Goal: Find specific page/section: Find specific page/section

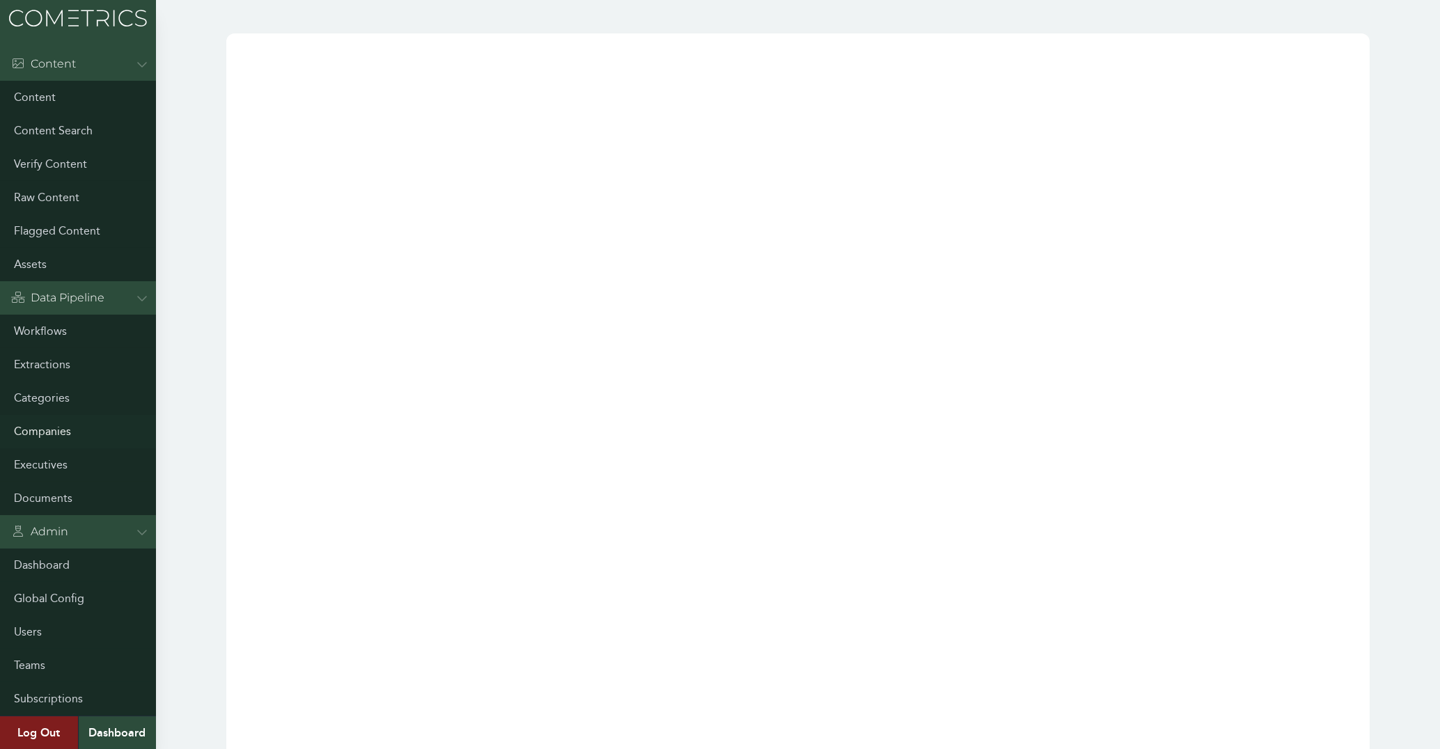
click at [58, 433] on link "Companies" at bounding box center [78, 431] width 156 height 33
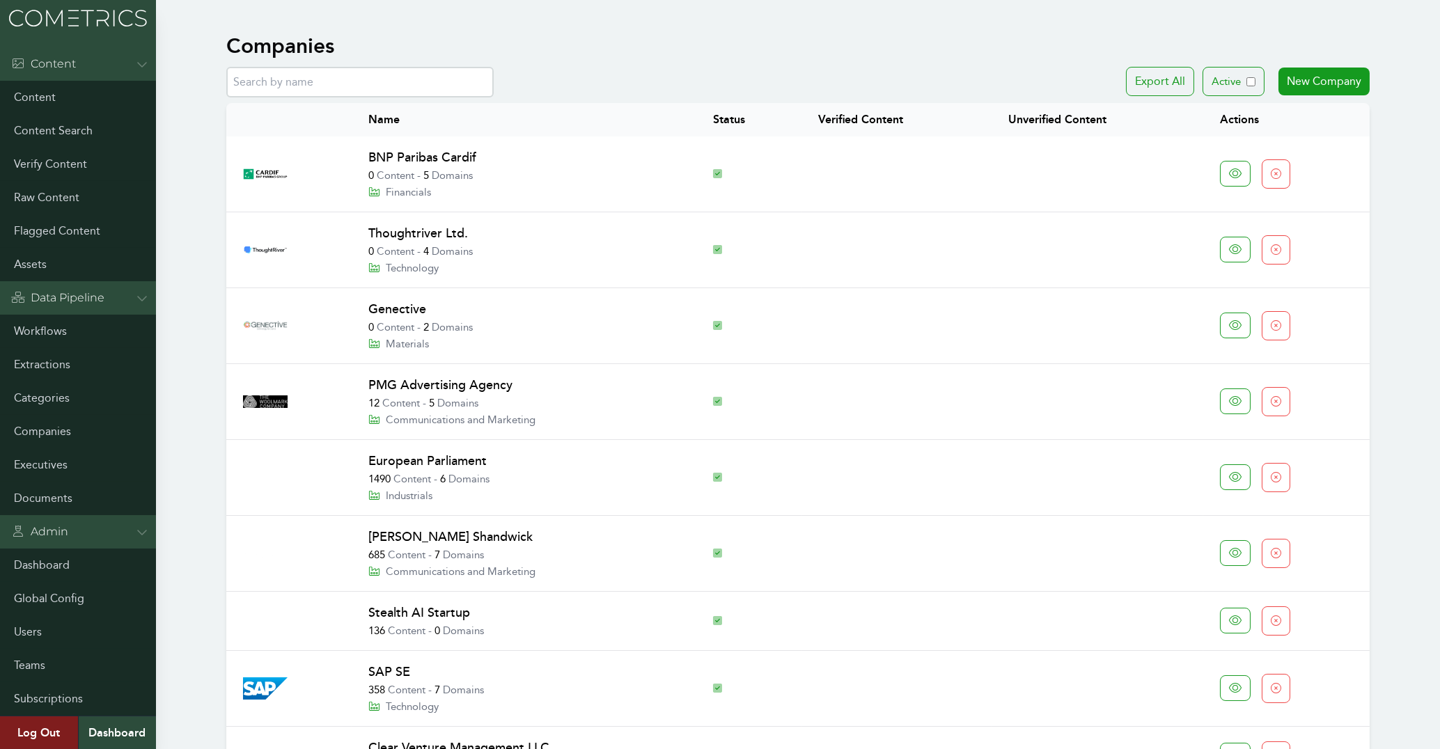
click at [283, 74] on input "text" at bounding box center [359, 82] width 267 height 31
paste input "Sodexo"
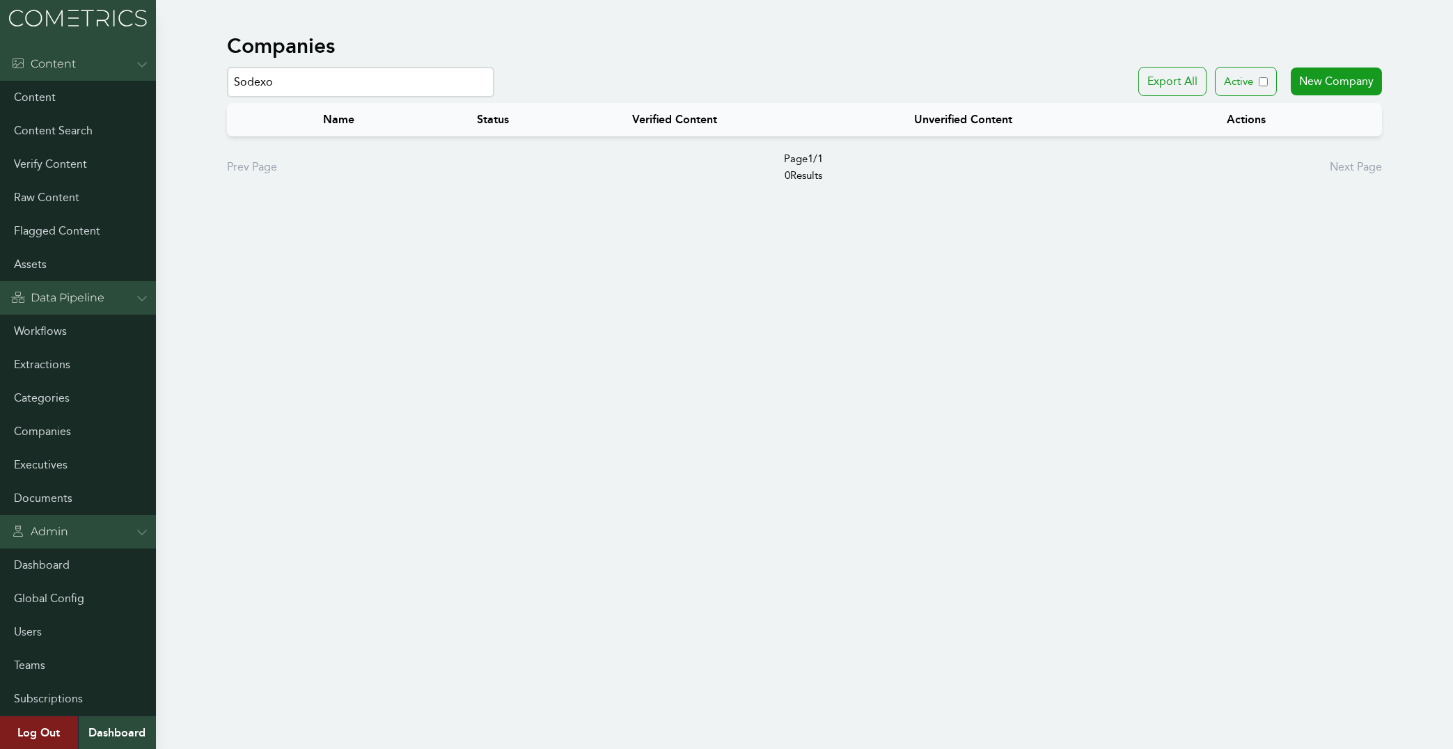
click at [259, 85] on input "Sodexo" at bounding box center [360, 82] width 267 height 31
drag, startPoint x: 266, startPoint y: 84, endPoint x: 278, endPoint y: 87, distance: 12.8
click at [278, 87] on input "Sodexo" at bounding box center [360, 82] width 267 height 31
type input "Sodex"
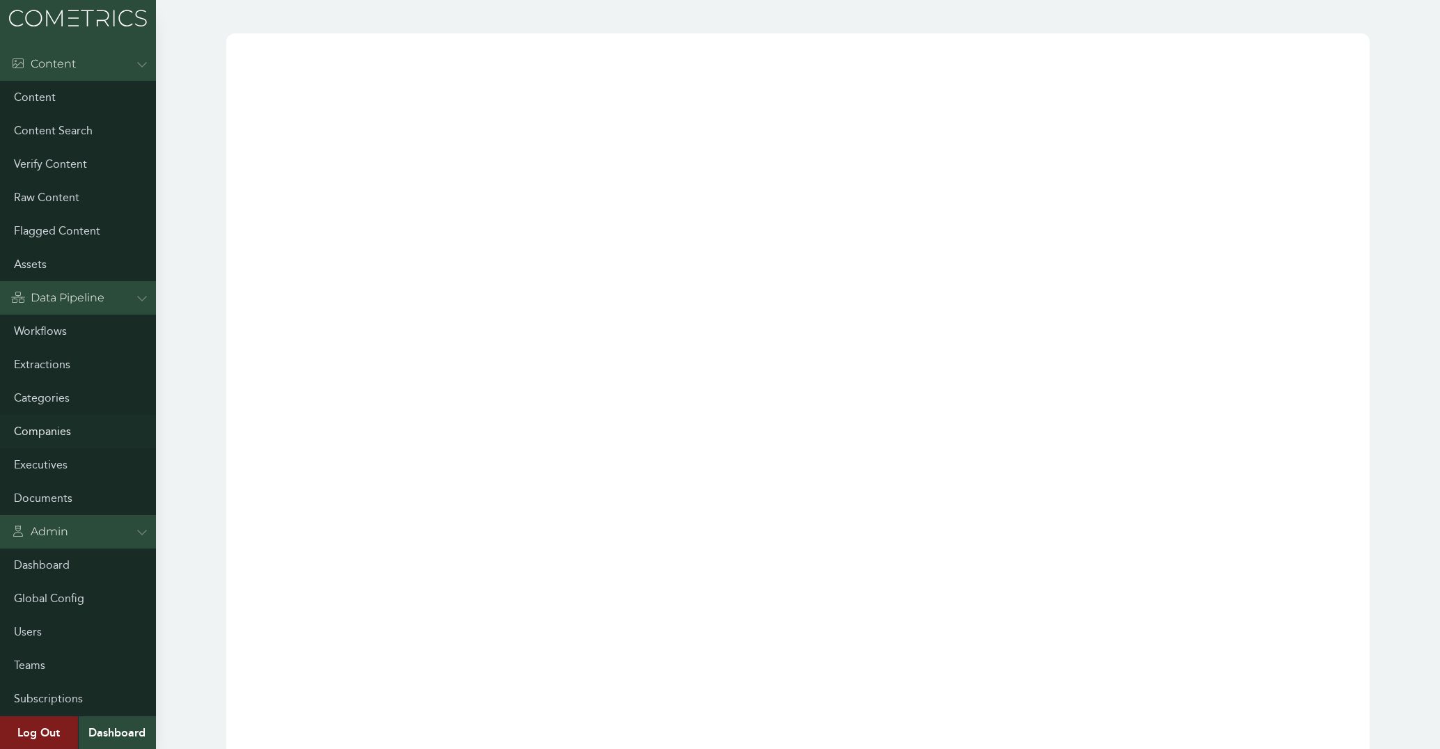
click at [51, 423] on link "Companies" at bounding box center [78, 431] width 156 height 33
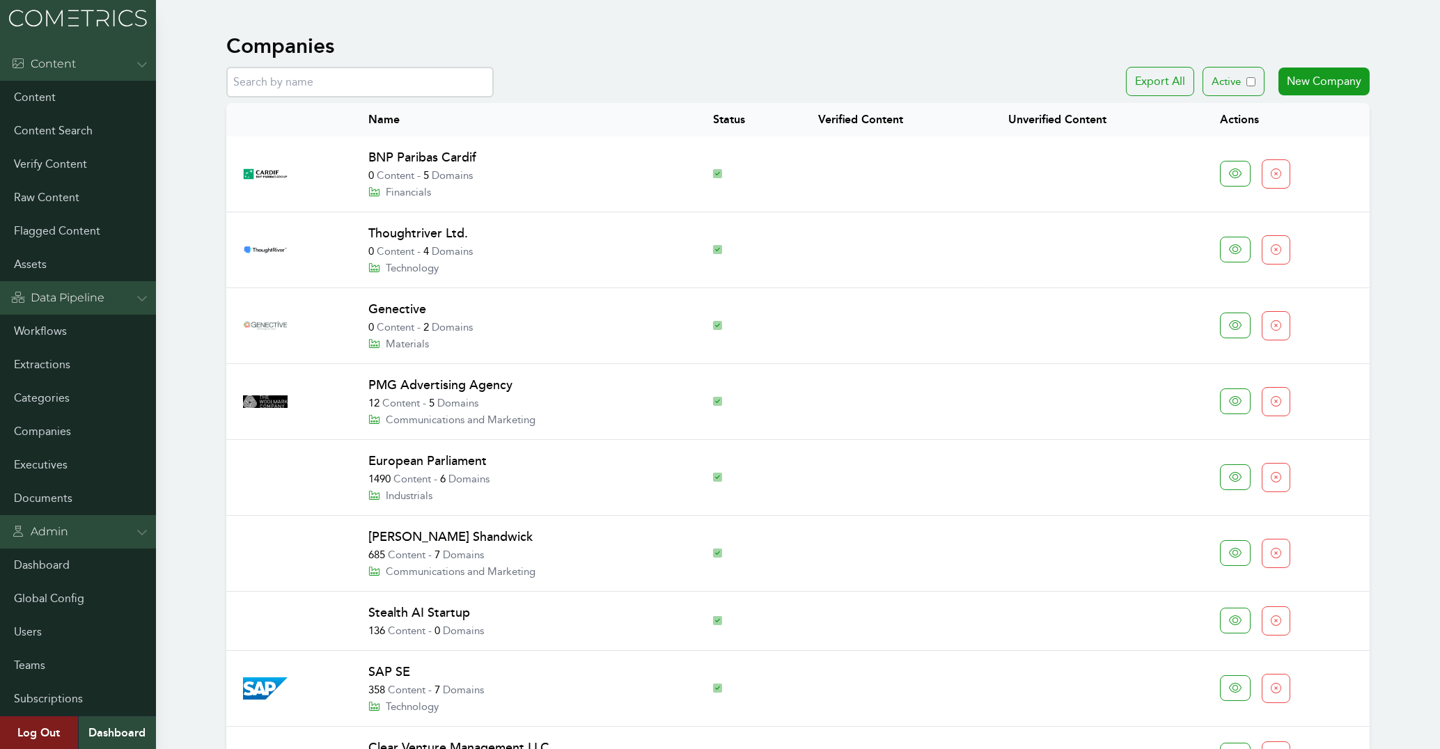
click at [308, 88] on input "text" at bounding box center [359, 82] width 267 height 31
paste input "Alliance for Regenerative Medicine"
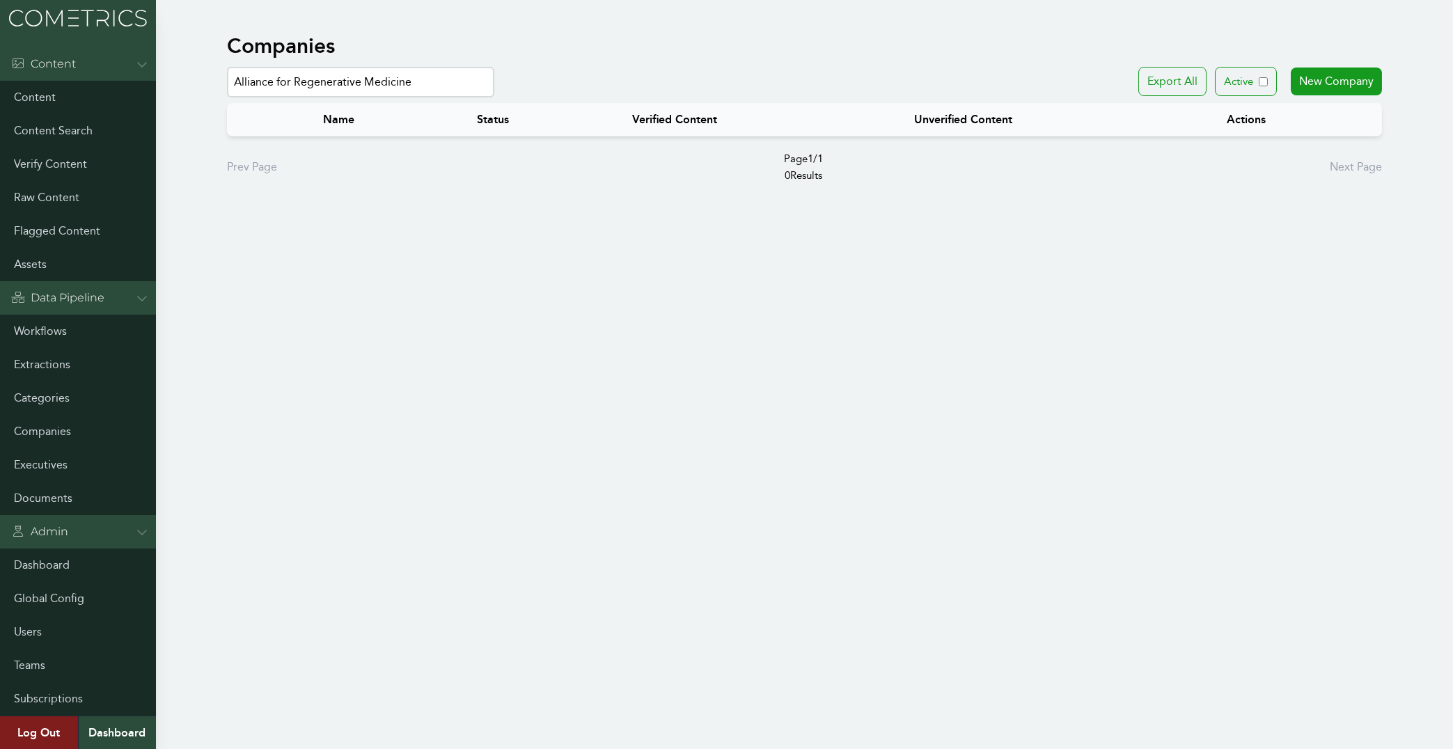
drag, startPoint x: 298, startPoint y: 75, endPoint x: -40, endPoint y: 73, distance: 337.7
click at [227, 73] on input "Alliance for Regenerative Medicine" at bounding box center [360, 82] width 267 height 31
paste input "Looker Data Sciences (acquired by Google)"
drag, startPoint x: 269, startPoint y: 81, endPoint x: 553, endPoint y: 85, distance: 284.8
click at [494, 85] on input "Looker Data Sciences (acquired by Google)" at bounding box center [360, 82] width 267 height 31
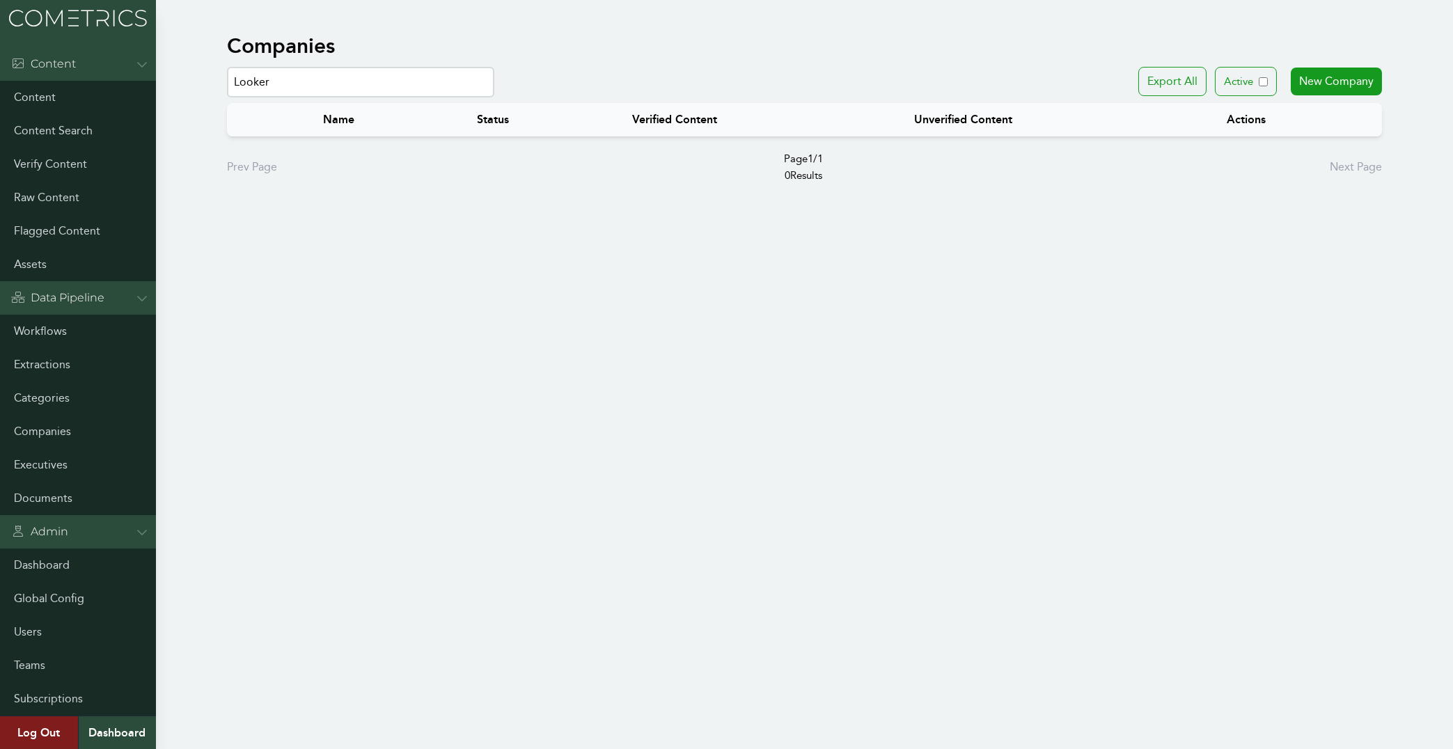
drag, startPoint x: 325, startPoint y: 68, endPoint x: 65, endPoint y: 81, distance: 260.7
click at [227, 81] on input "Looker" at bounding box center [360, 82] width 267 height 31
paste input "Kent"
drag, startPoint x: 304, startPoint y: 93, endPoint x: 60, endPoint y: 91, distance: 244.4
click at [227, 91] on input "Kent" at bounding box center [360, 82] width 267 height 31
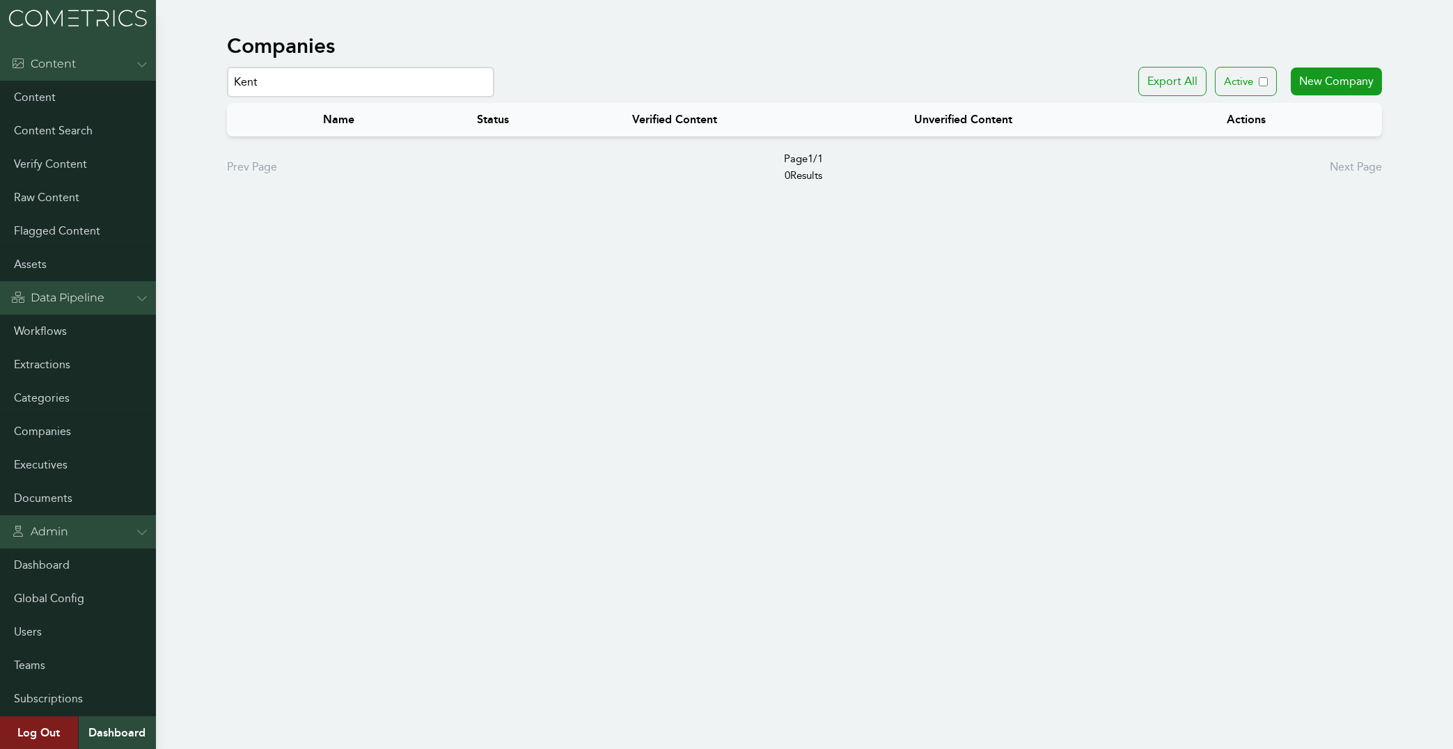
paste input "Encore Capital Group"
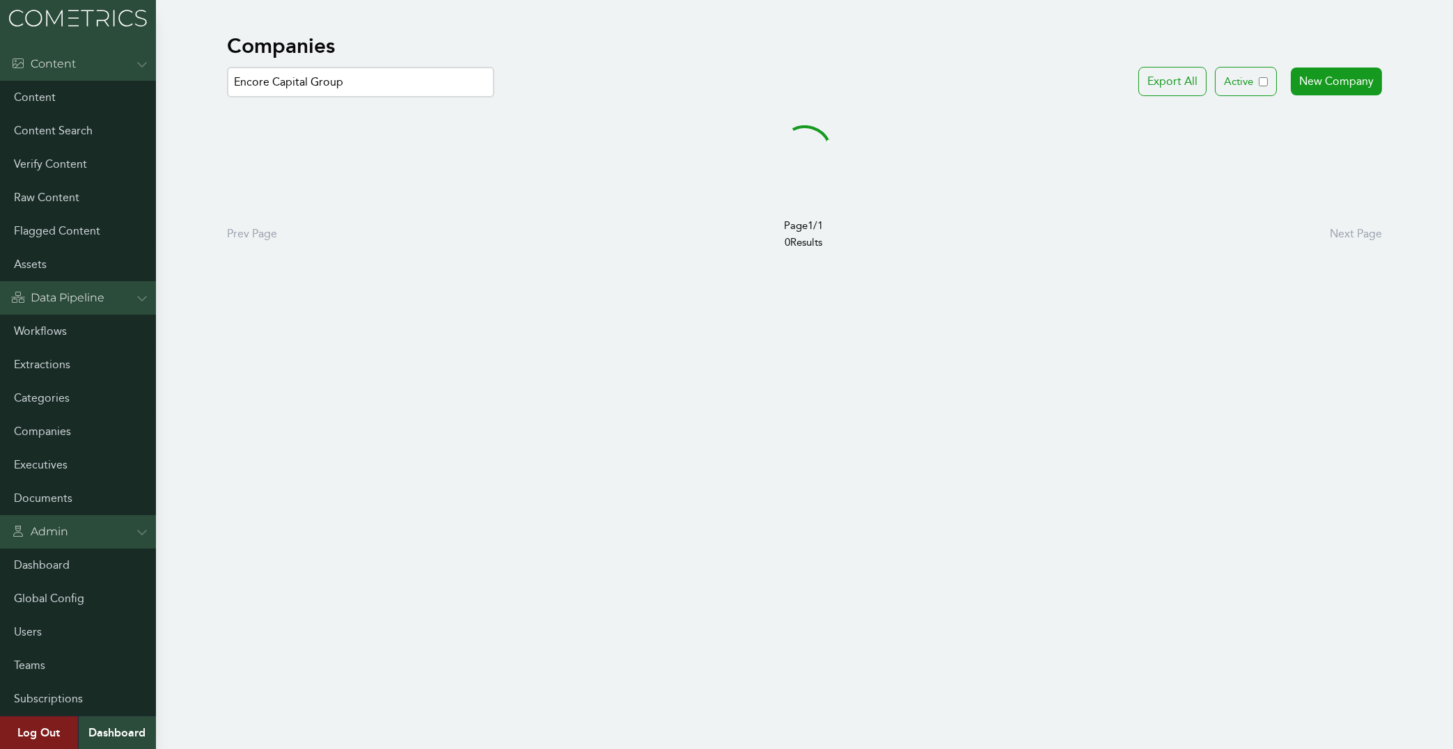
click at [272, 79] on input "Encore Capital Group" at bounding box center [360, 82] width 267 height 31
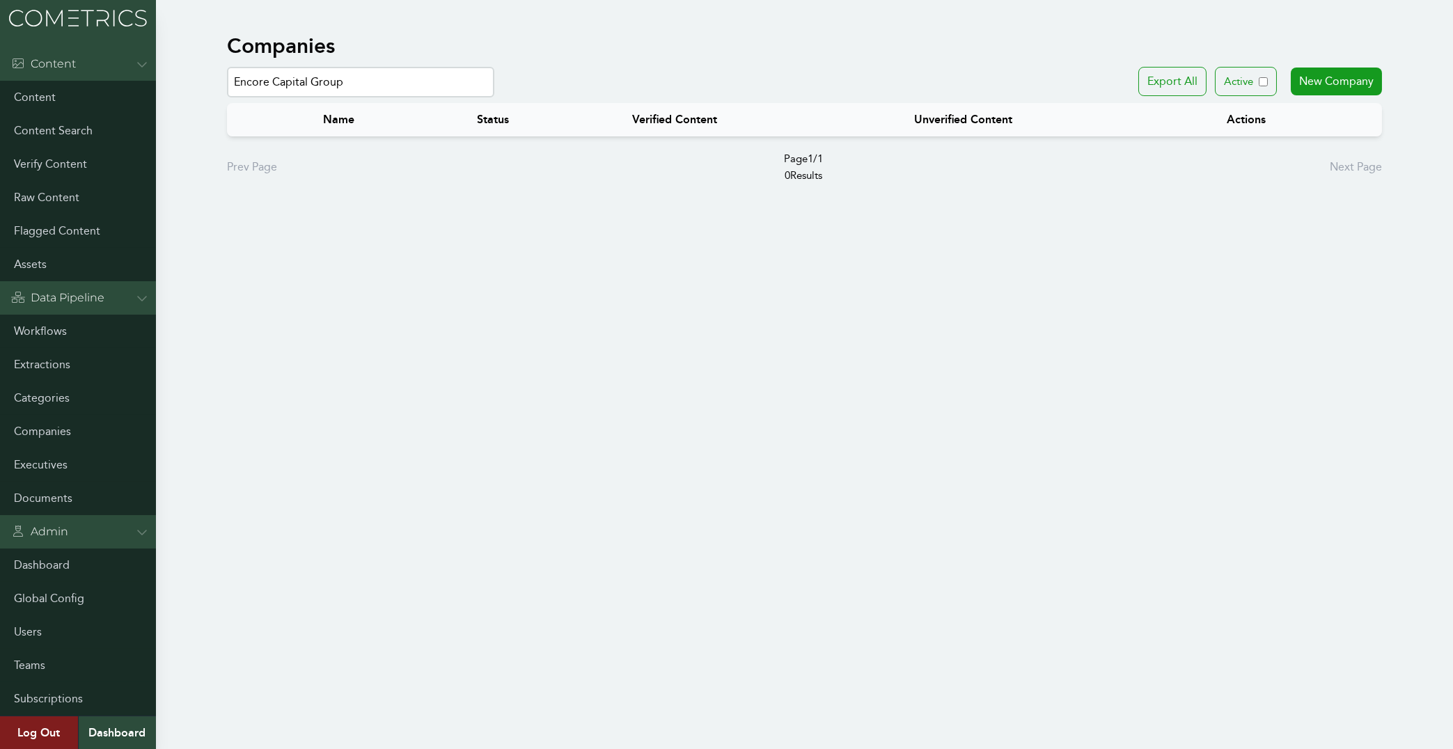
drag, startPoint x: 268, startPoint y: 79, endPoint x: 508, endPoint y: 86, distance: 239.6
click at [494, 86] on input "Encore Capital Group" at bounding box center [360, 82] width 267 height 31
drag, startPoint x: 294, startPoint y: 86, endPoint x: 159, endPoint y: 86, distance: 134.4
click at [227, 86] on input "Encore" at bounding box center [360, 82] width 267 height 31
paste input "Adinura Advisory Services, Inc."
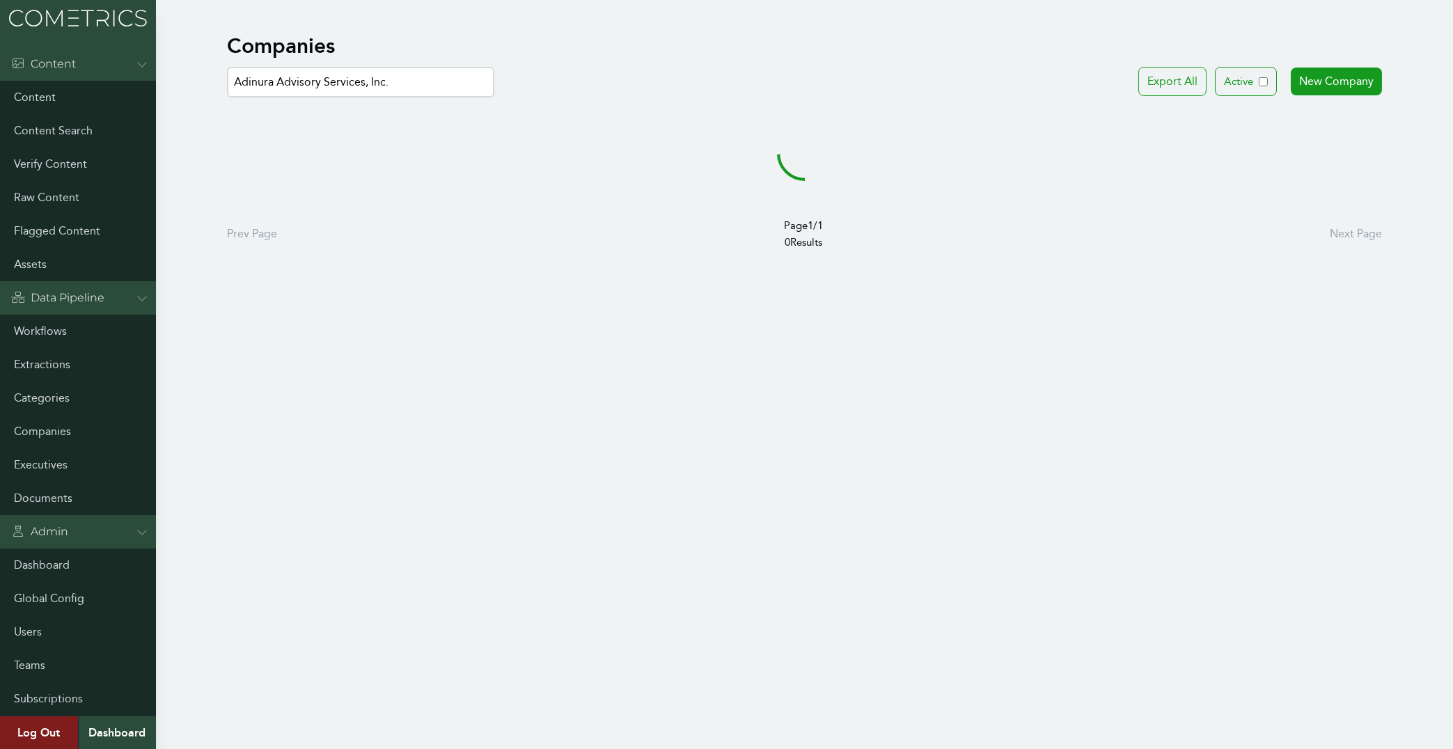
drag, startPoint x: 274, startPoint y: 82, endPoint x: 522, endPoint y: 93, distance: 248.8
click at [494, 93] on input "Adinura Advisory Services, Inc." at bounding box center [360, 82] width 267 height 31
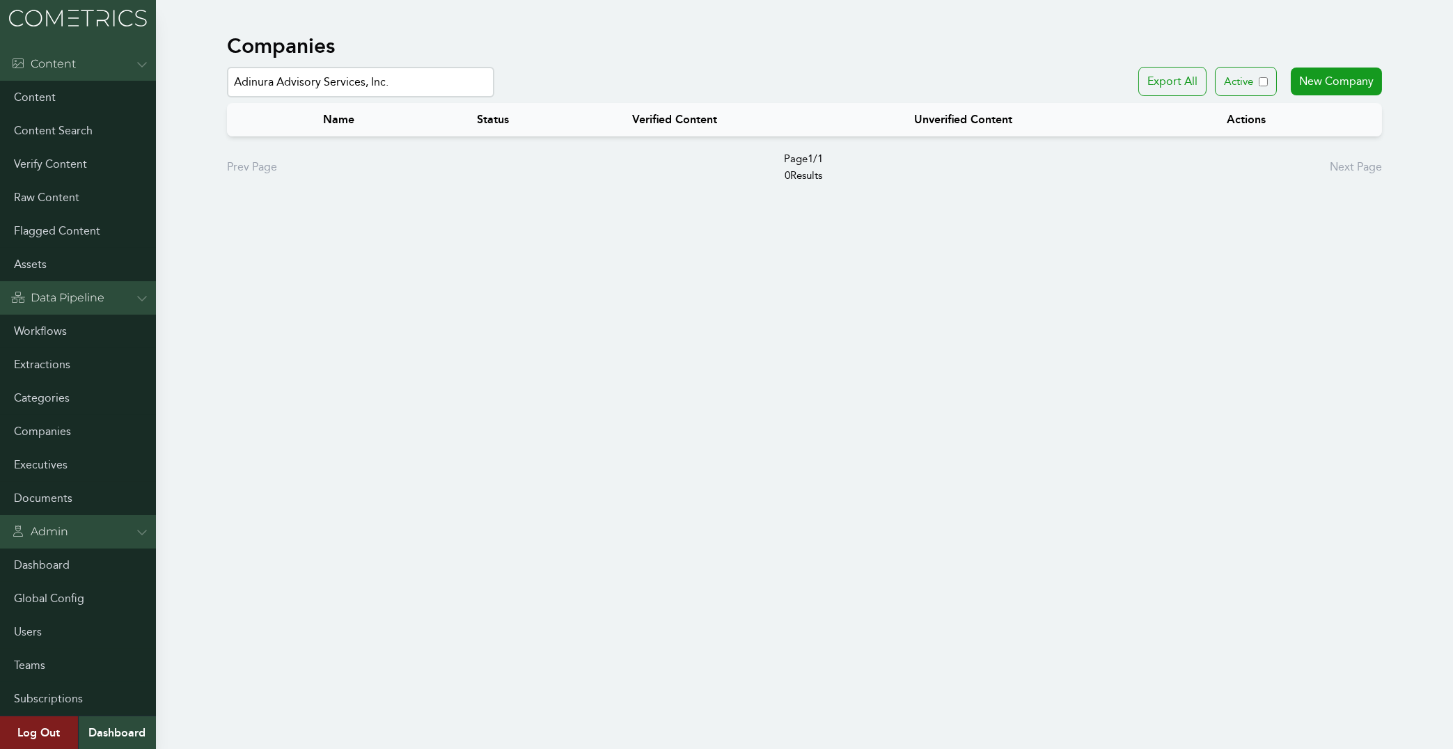
type input "Adinura"
